Goal: Task Accomplishment & Management: Manage account settings

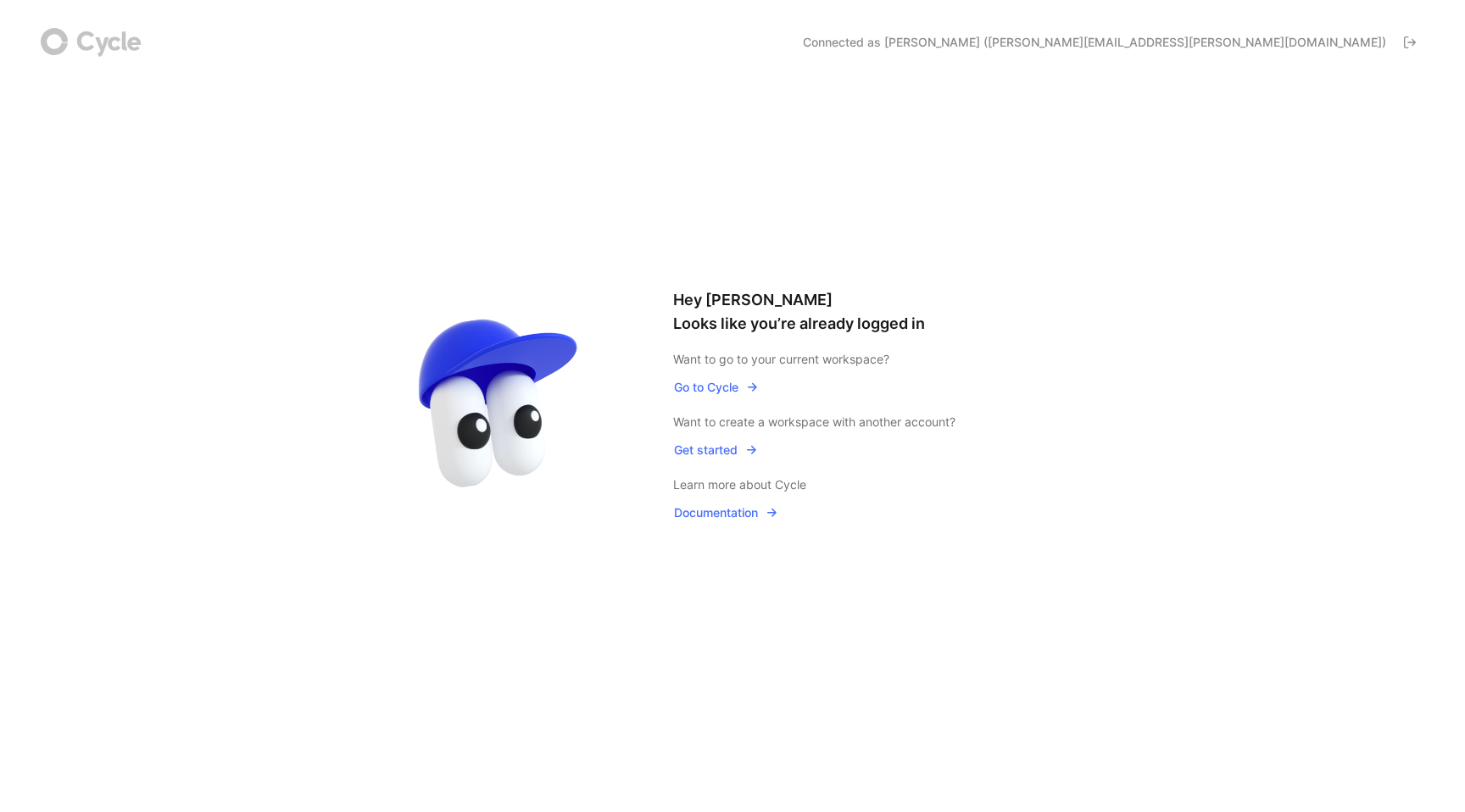
click at [723, 383] on span "Go to Cycle" at bounding box center [717, 388] width 85 height 21
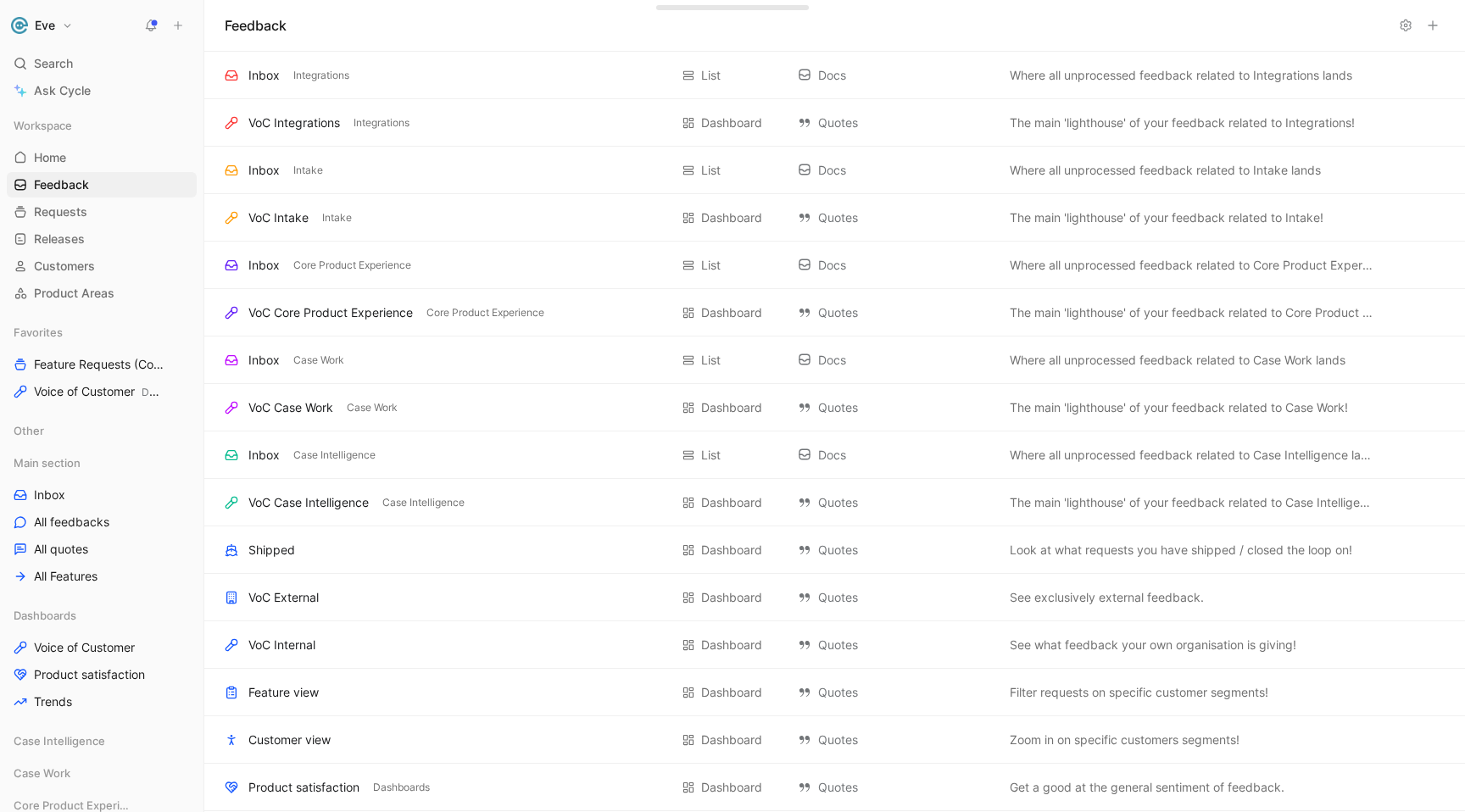
click at [67, 22] on button "Eve" at bounding box center [41, 25] width 70 height 23
click at [89, 106] on div "Account settings" at bounding box center [115, 109] width 208 height 27
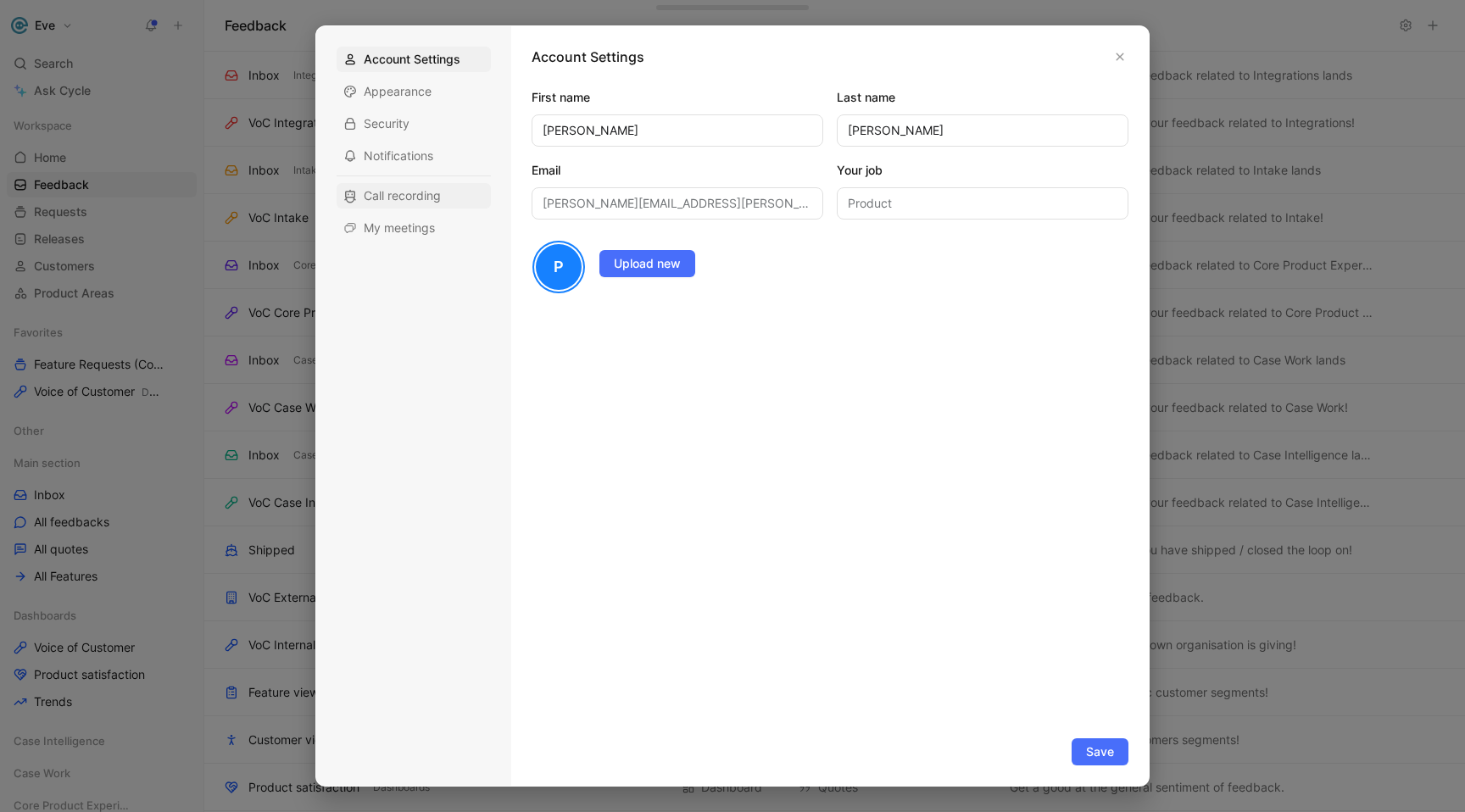
click at [397, 198] on span "Call recording" at bounding box center [402, 196] width 77 height 17
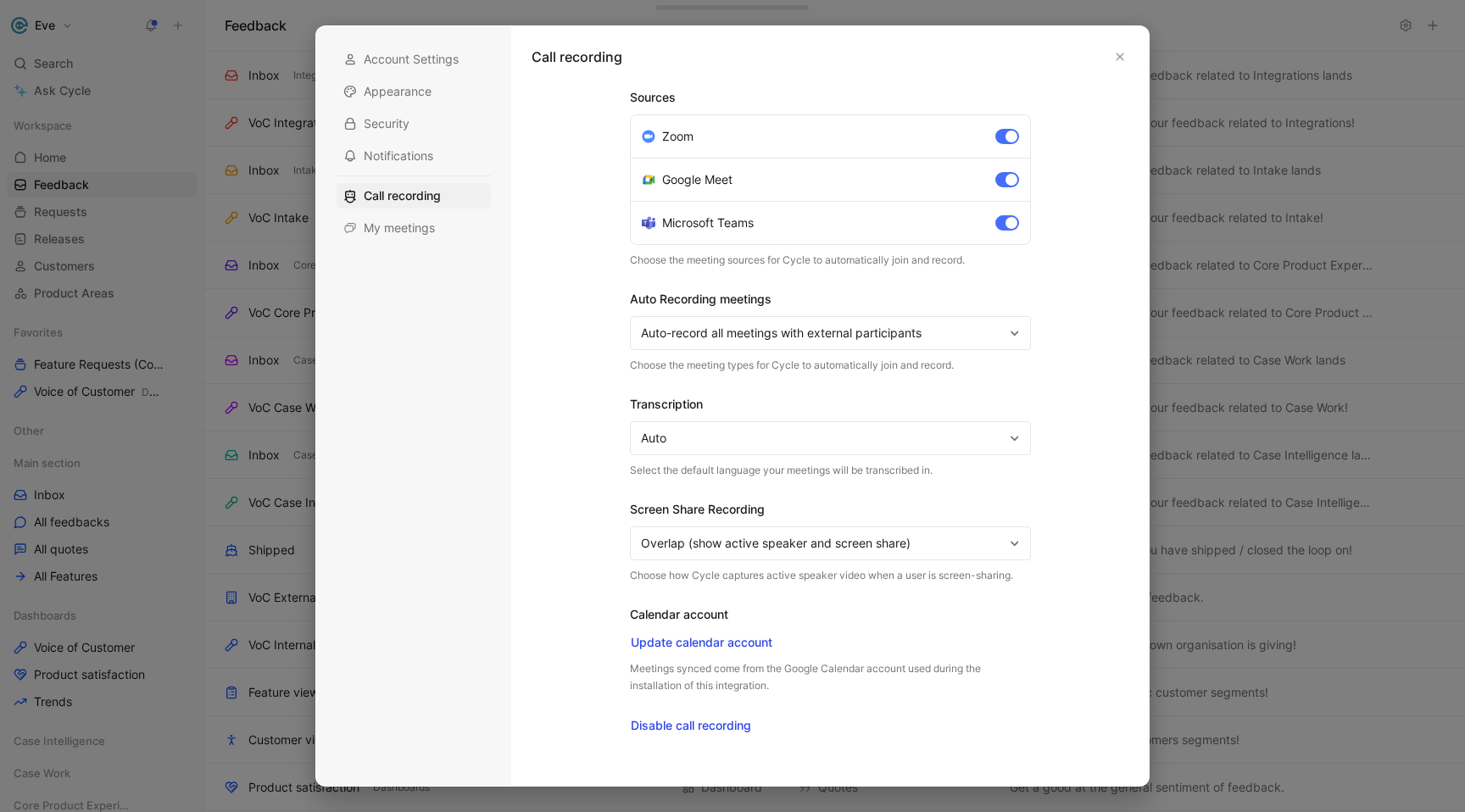
click at [723, 326] on span "Auto-record all meetings with external participants" at bounding box center [823, 333] width 363 height 21
click at [717, 638] on span "Update calendar account" at bounding box center [702, 643] width 142 height 21
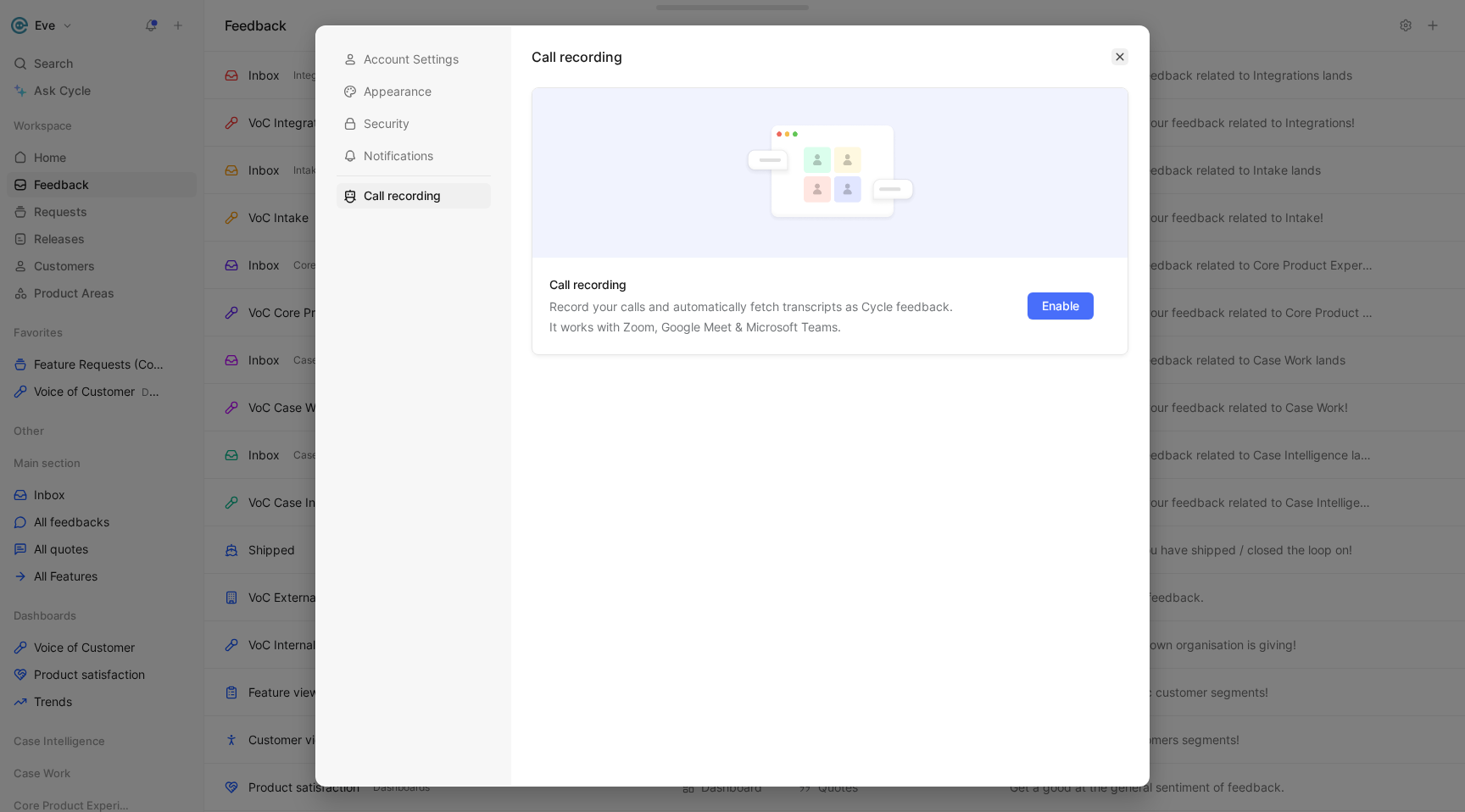
click at [723, 57] on button "button" at bounding box center [1120, 57] width 17 height 17
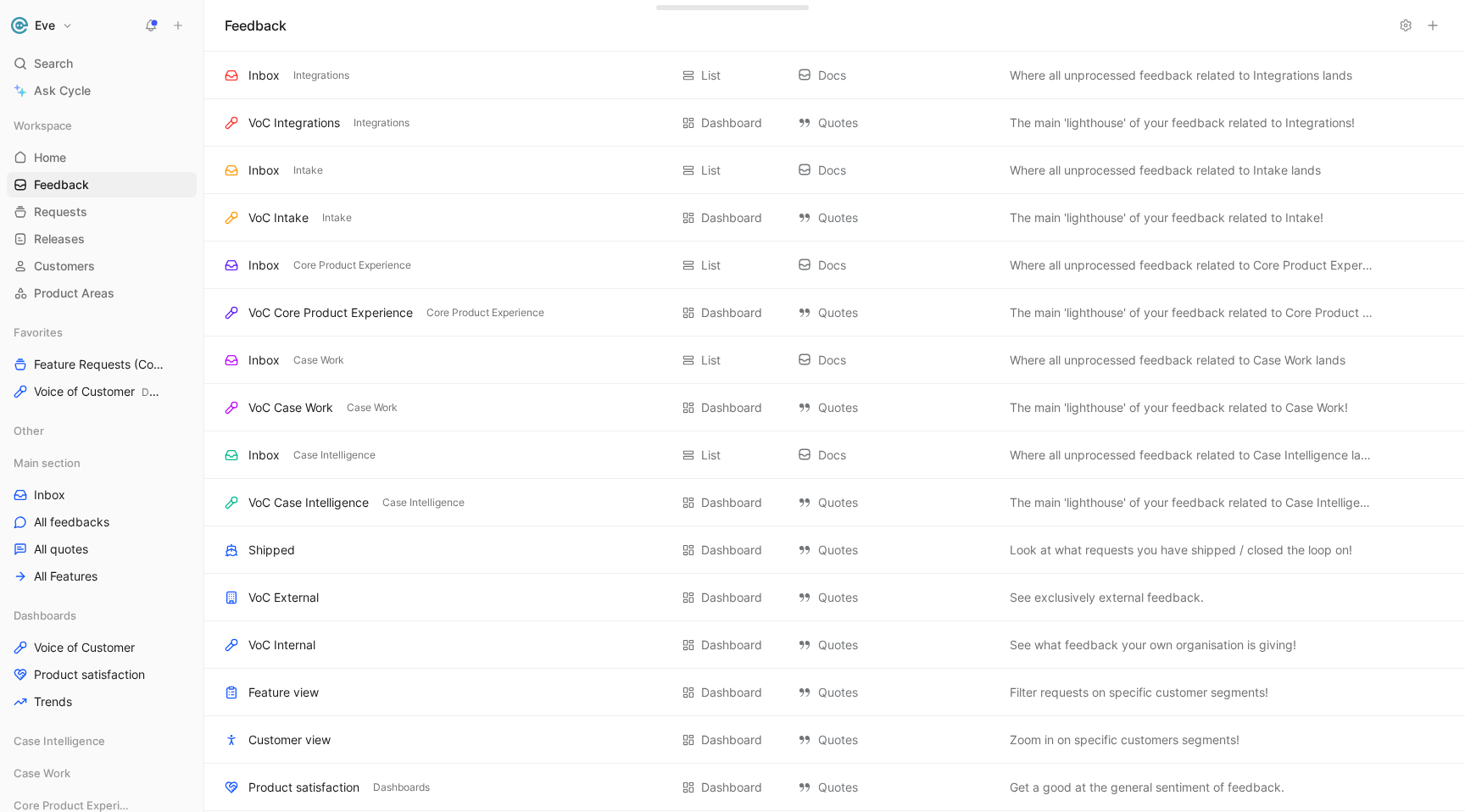
click at [73, 31] on button "Eve" at bounding box center [41, 25] width 70 height 23
click at [73, 114] on div "Account settings" at bounding box center [115, 109] width 208 height 27
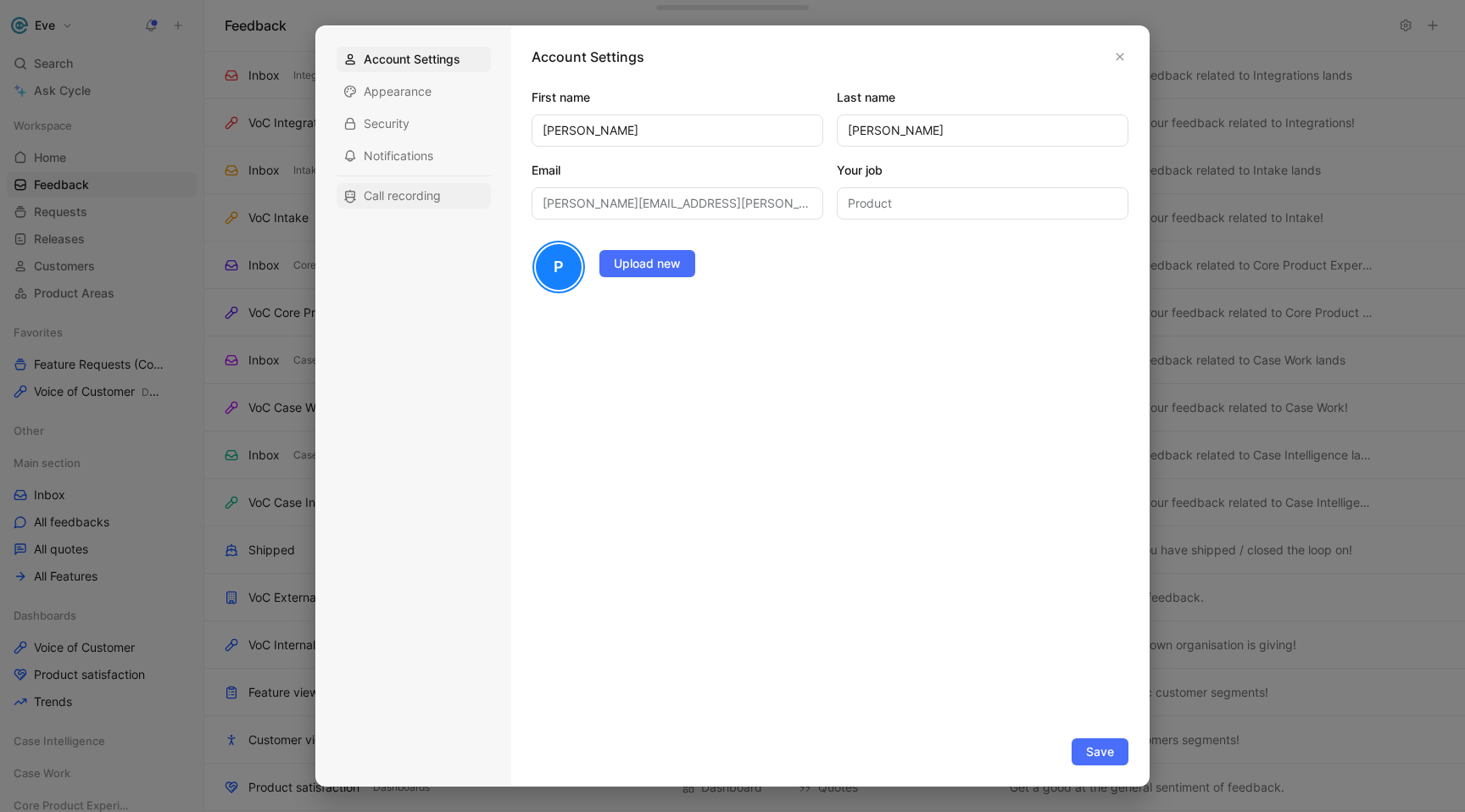
click at [402, 201] on span "Call recording" at bounding box center [402, 196] width 77 height 17
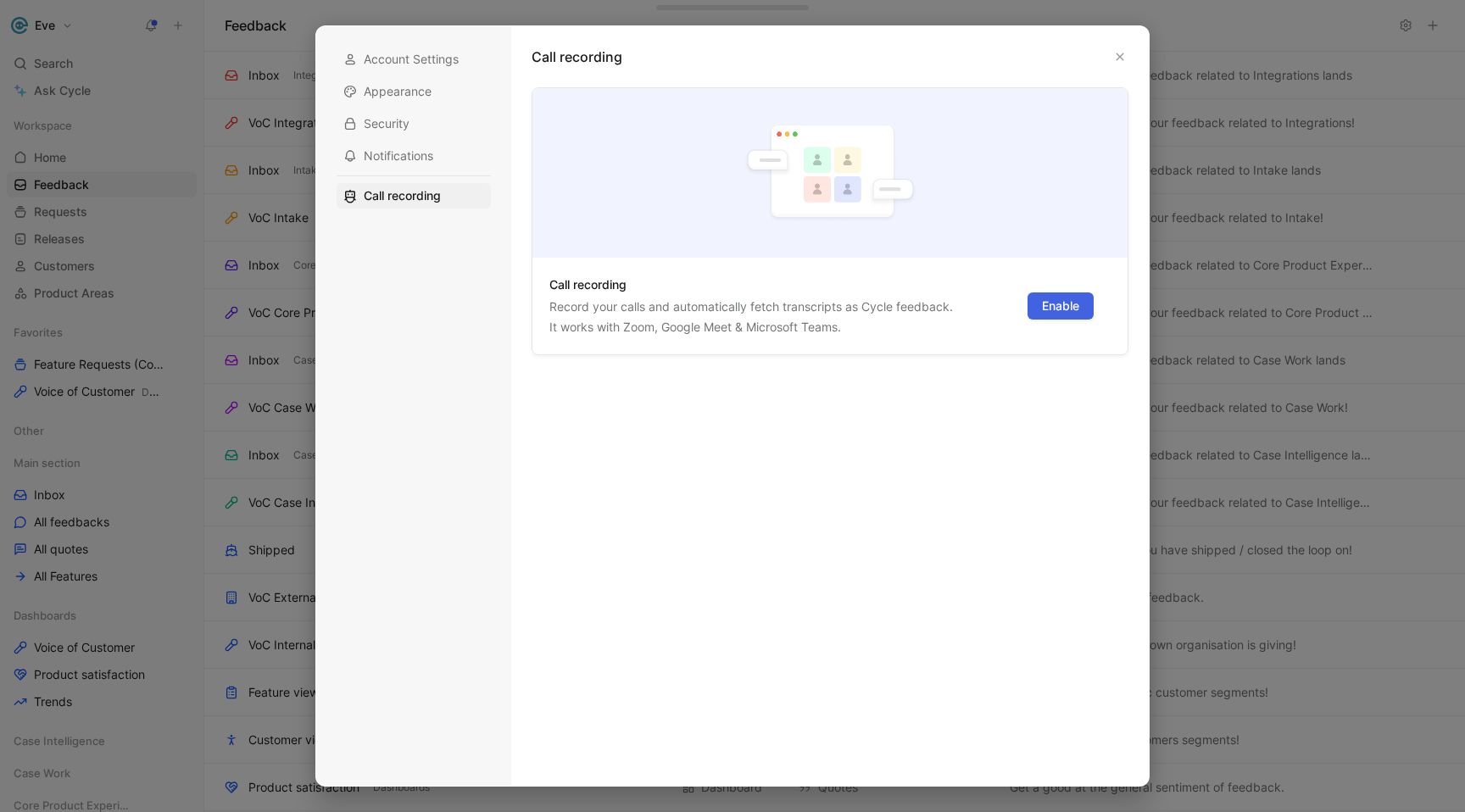
click at [723, 311] on span "Enable" at bounding box center [1061, 306] width 37 height 21
click at [723, 341] on span "Connect Google Calendar" at bounding box center [949, 342] width 143 height 15
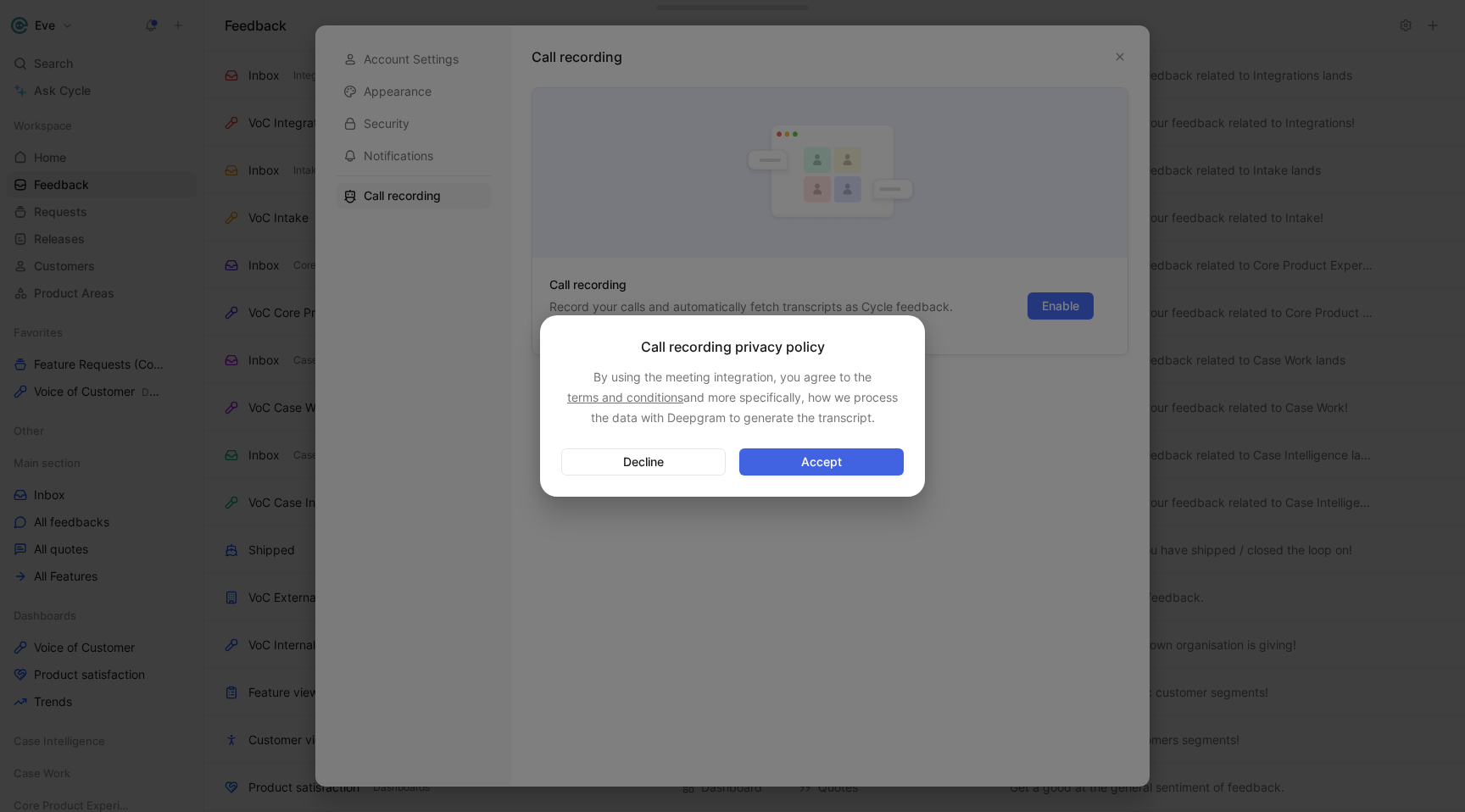
click at [723, 455] on span "Accept" at bounding box center [821, 462] width 136 height 21
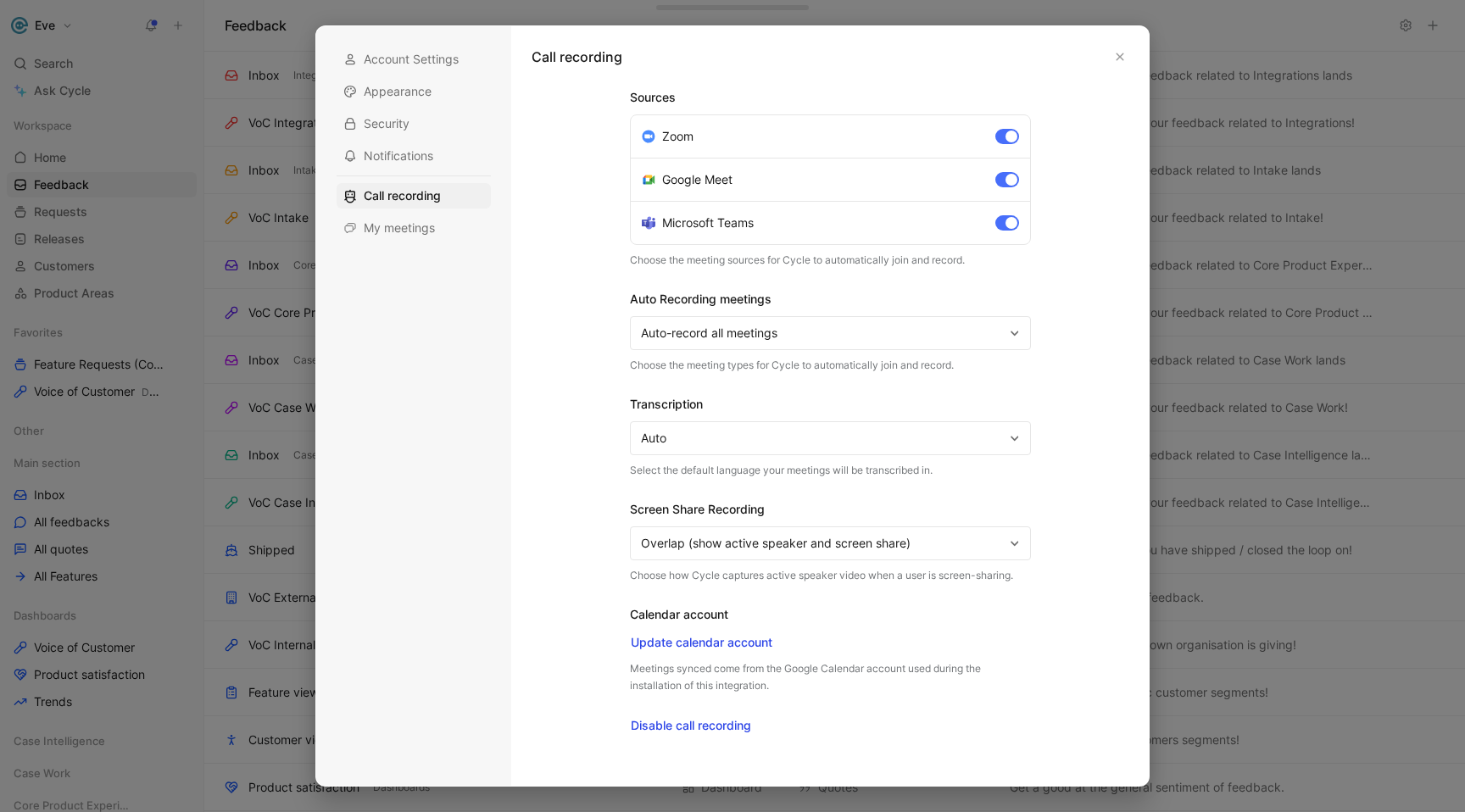
click at [723, 339] on span "Auto-record all meetings" at bounding box center [823, 333] width 363 height 21
click at [691, 439] on span "Auto" at bounding box center [823, 439] width 363 height 21
click at [723, 543] on span "Overlap (show active speaker and screen share)" at bounding box center [823, 543] width 363 height 21
click at [568, 643] on div "Sources Zoom Google Meet Microsoft Teams Choose the meeting sources for Cycle t…" at bounding box center [830, 426] width 614 height 678
click at [723, 50] on button "button" at bounding box center [1120, 57] width 17 height 17
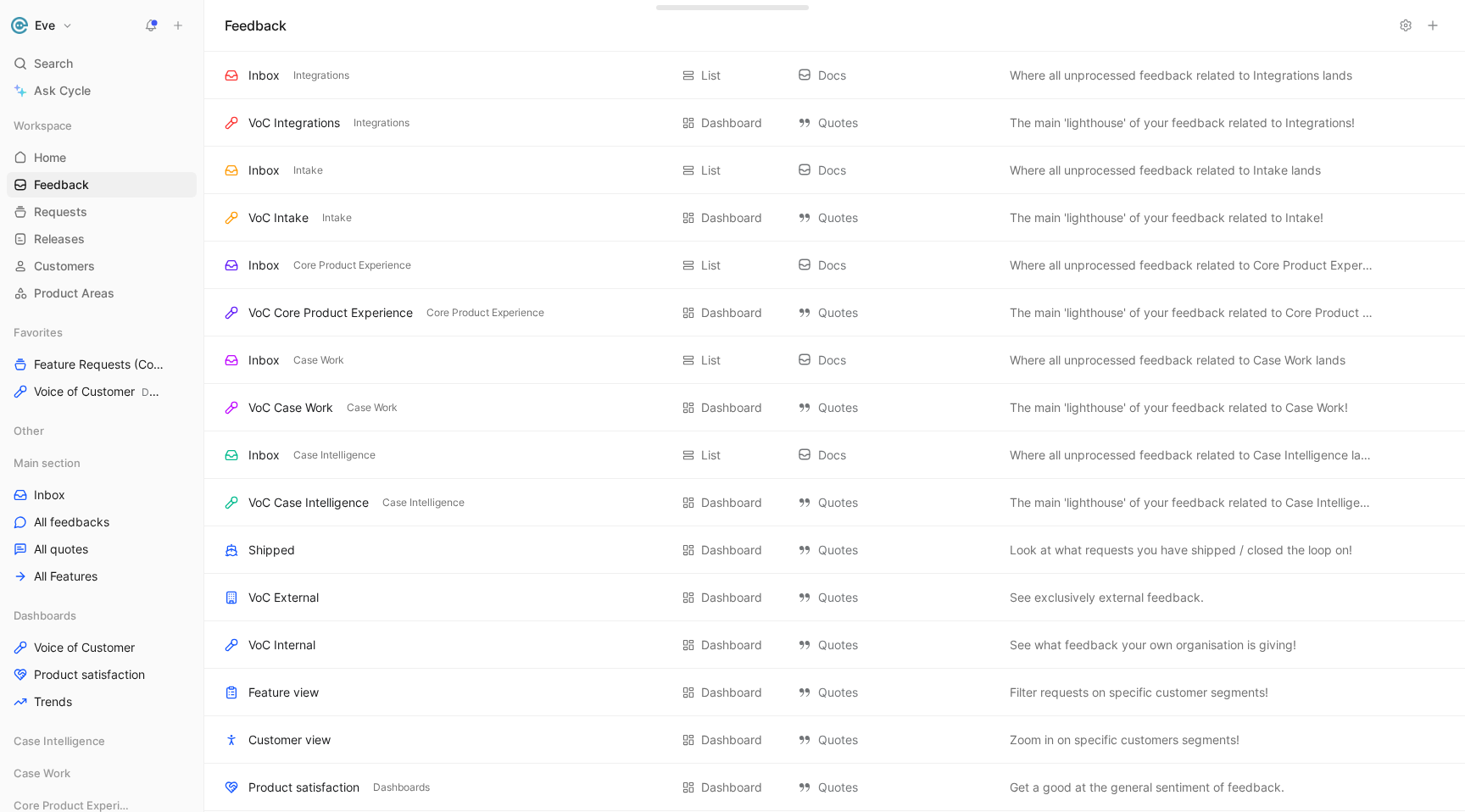
click at [61, 17] on button "Eve" at bounding box center [41, 25] width 70 height 23
click at [81, 167] on div "Workspace settings G then S" at bounding box center [115, 174] width 208 height 27
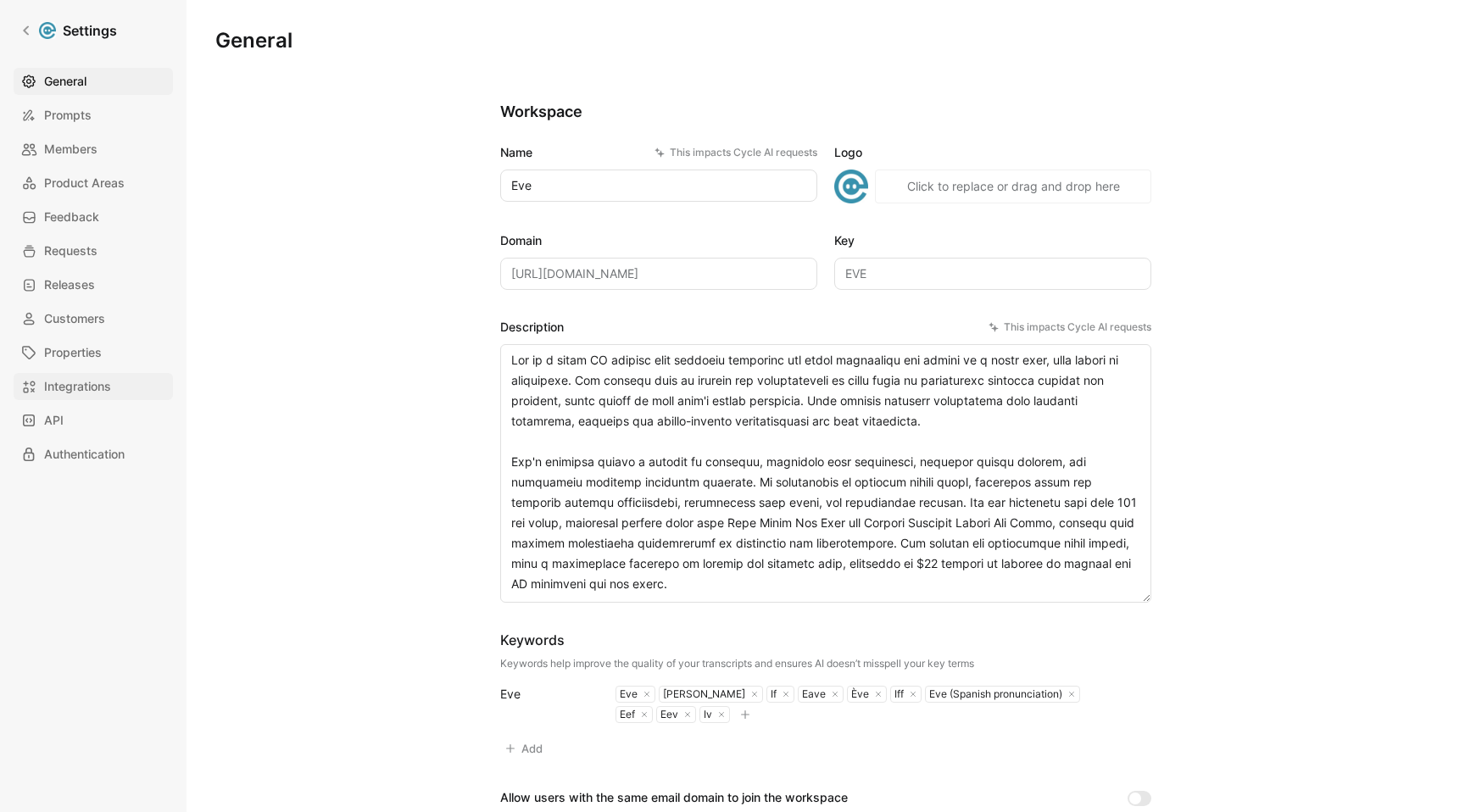
click at [67, 398] on link "Integrations" at bounding box center [93, 386] width 159 height 27
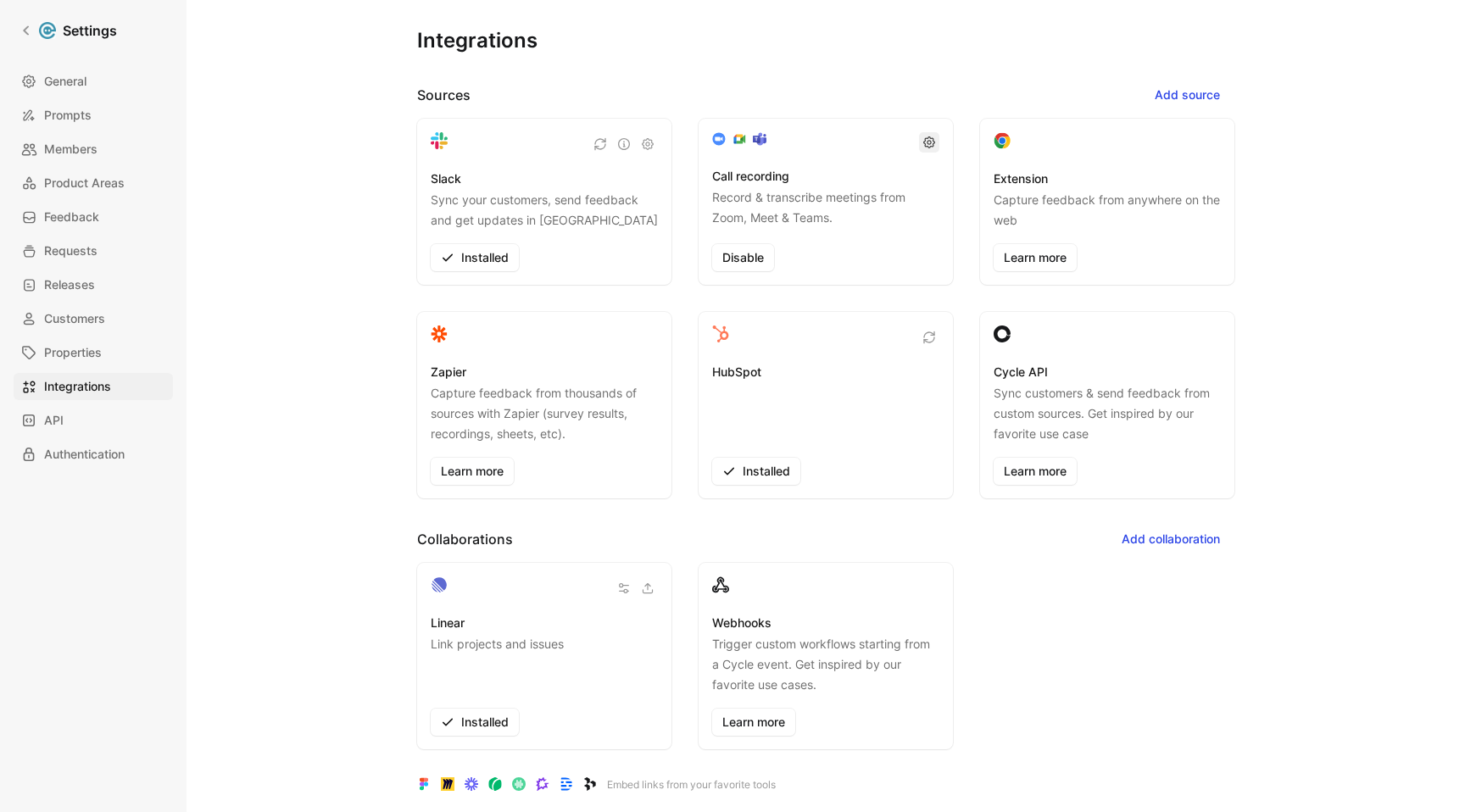
click at [723, 146] on icon "button" at bounding box center [930, 143] width 12 height 12
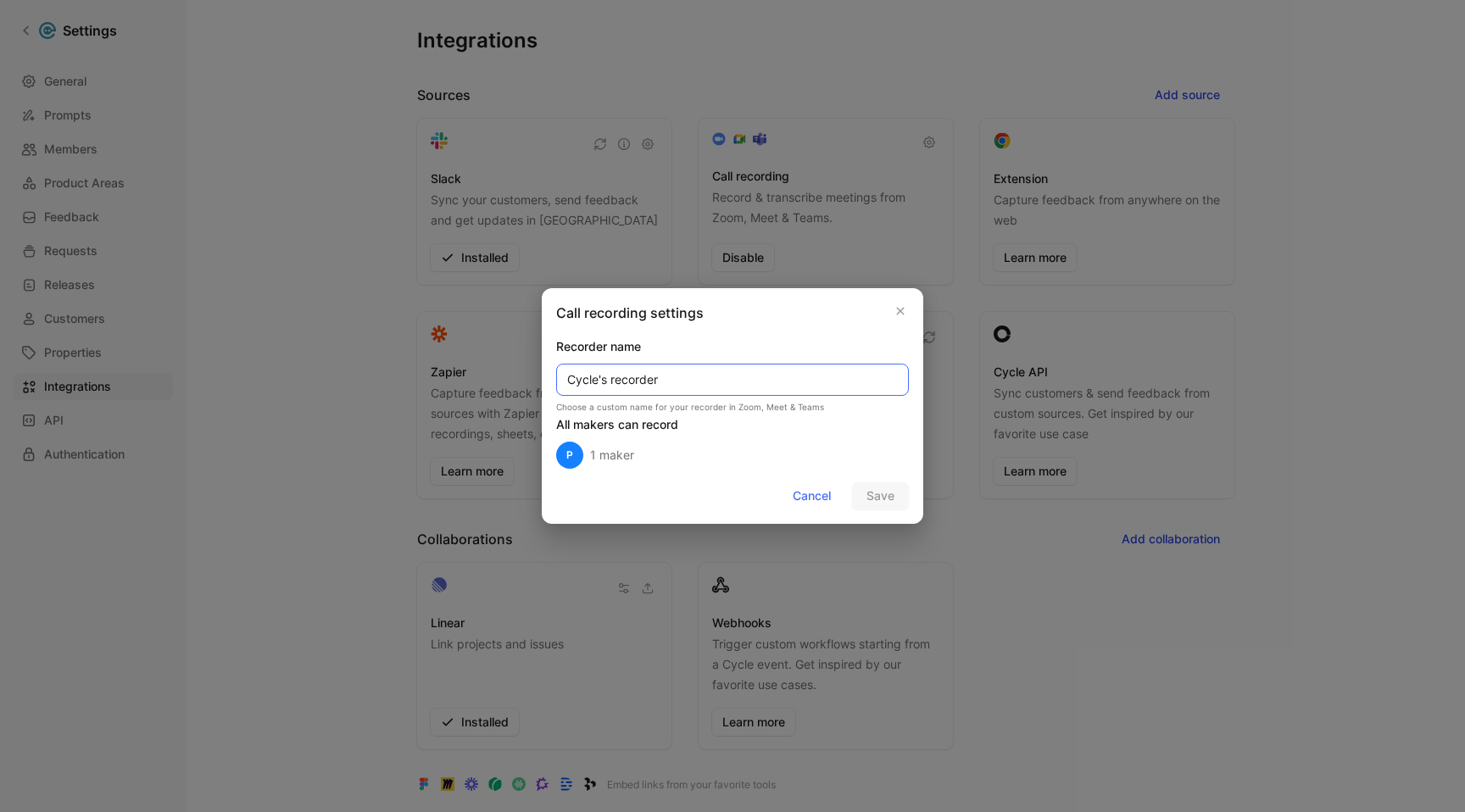
click at [723, 383] on input "Cycle's recorder" at bounding box center [733, 379] width 353 height 32
click at [566, 383] on input "Cycle's recorder" at bounding box center [733, 379] width 353 height 32
click at [653, 382] on input "[PERSON_NAME]'s Cycle's recorder" at bounding box center [733, 379] width 353 height 32
type input "[PERSON_NAME]'s Cycle recorder"
click at [723, 477] on div "Call recording settings Recorder name [PERSON_NAME]'s Cycle recorder Choose a c…" at bounding box center [733, 406] width 382 height 236
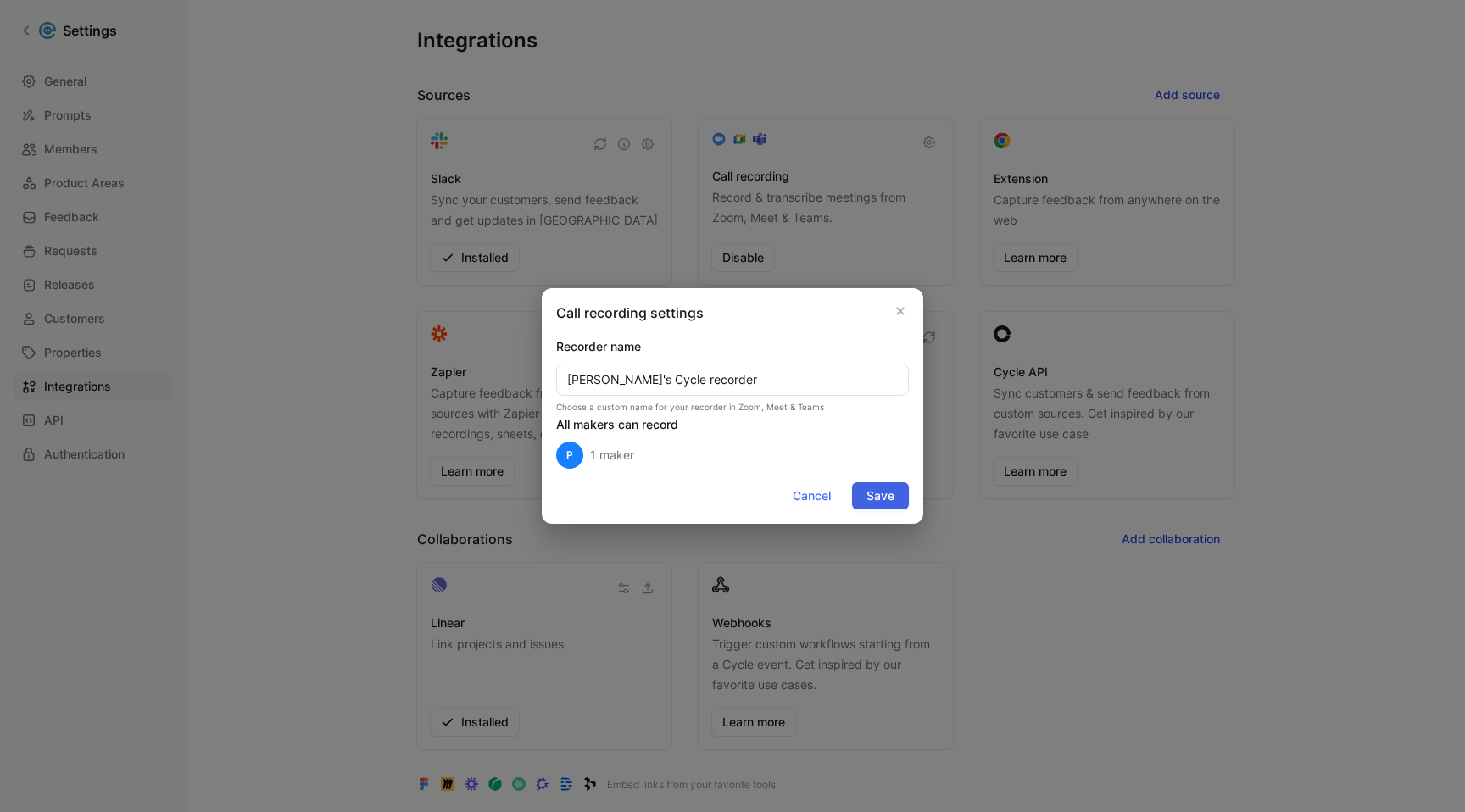
click at [723, 489] on span "Save" at bounding box center [881, 496] width 28 height 21
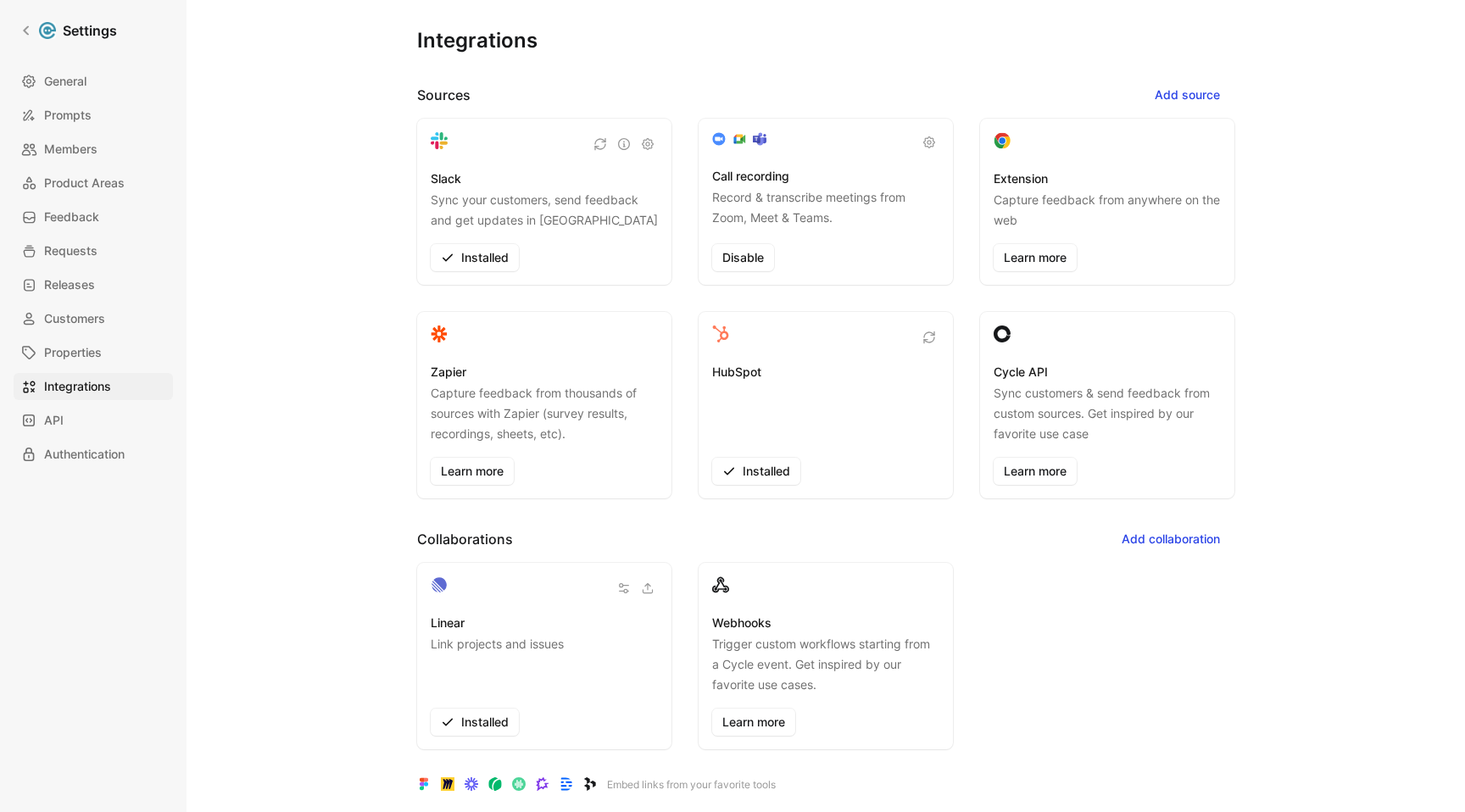
click at [723, 495] on div "HubSpot Installed" at bounding box center [825, 405] width 254 height 187
